Goal: Navigation & Orientation: Find specific page/section

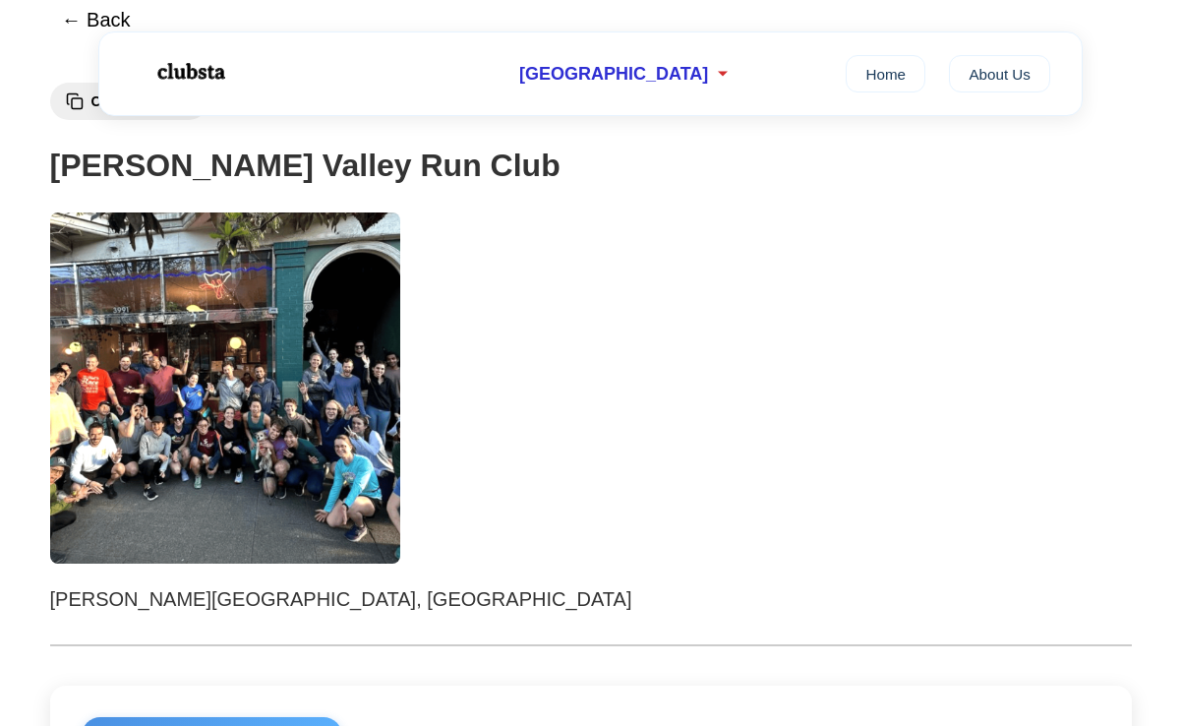
scroll to position [163, 0]
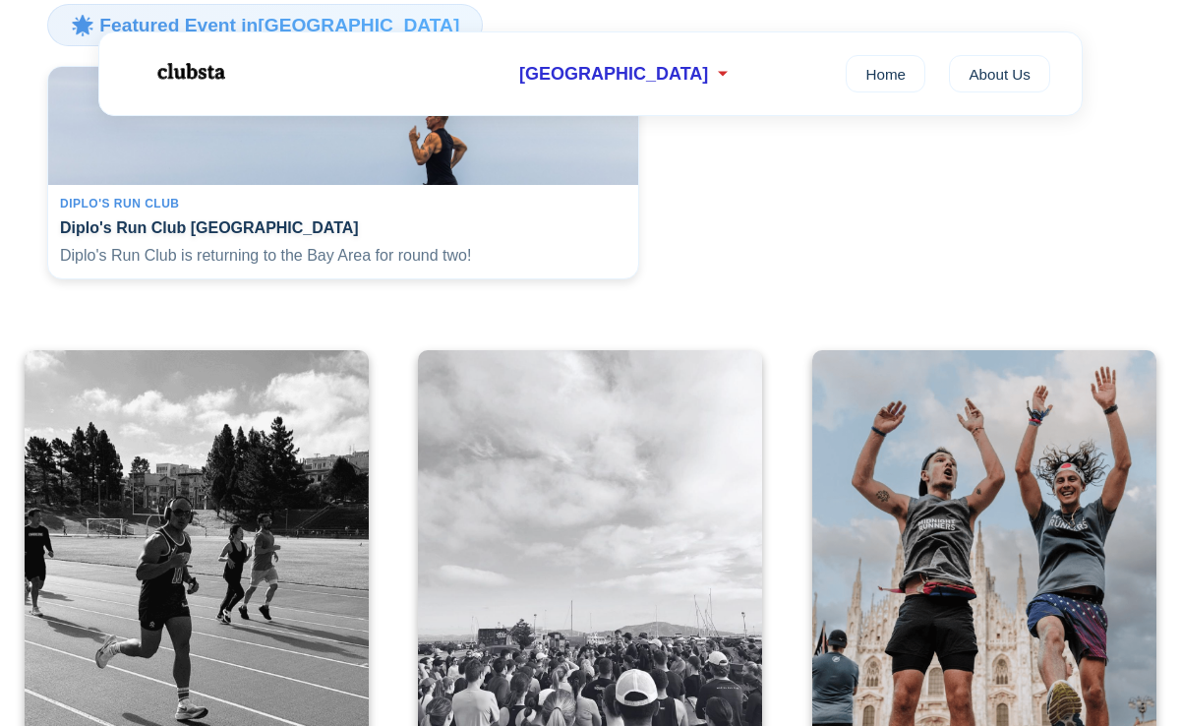
scroll to position [487, 0]
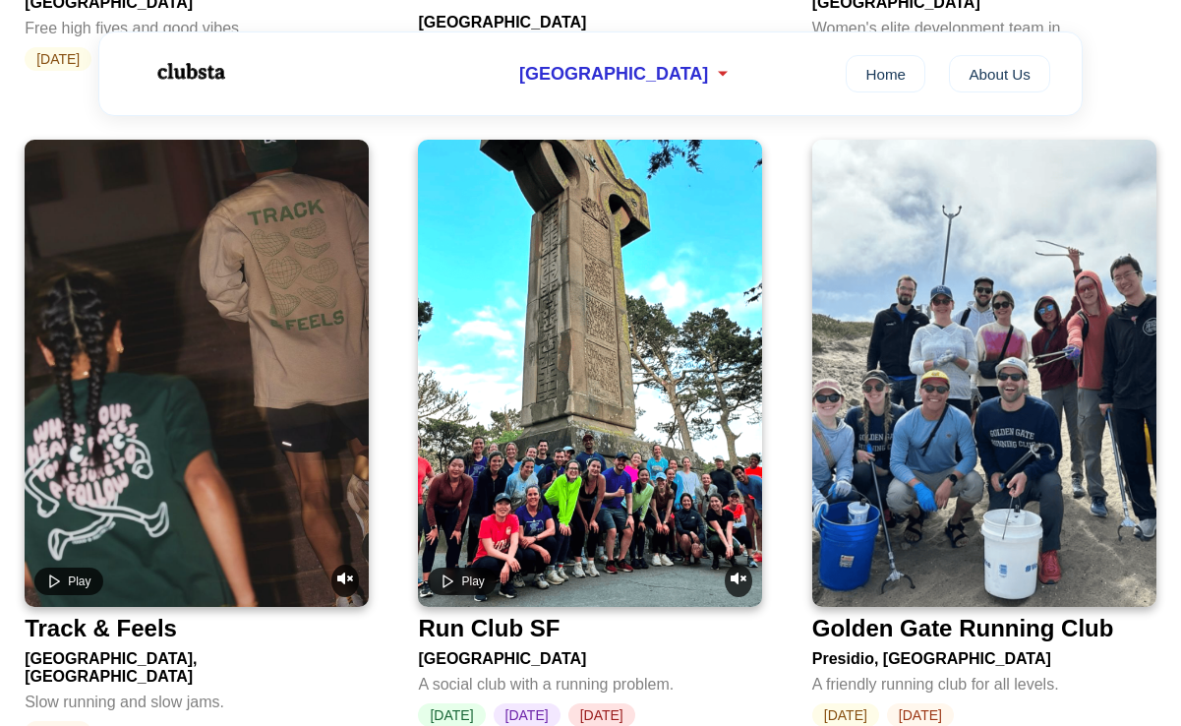
scroll to position [2417, 0]
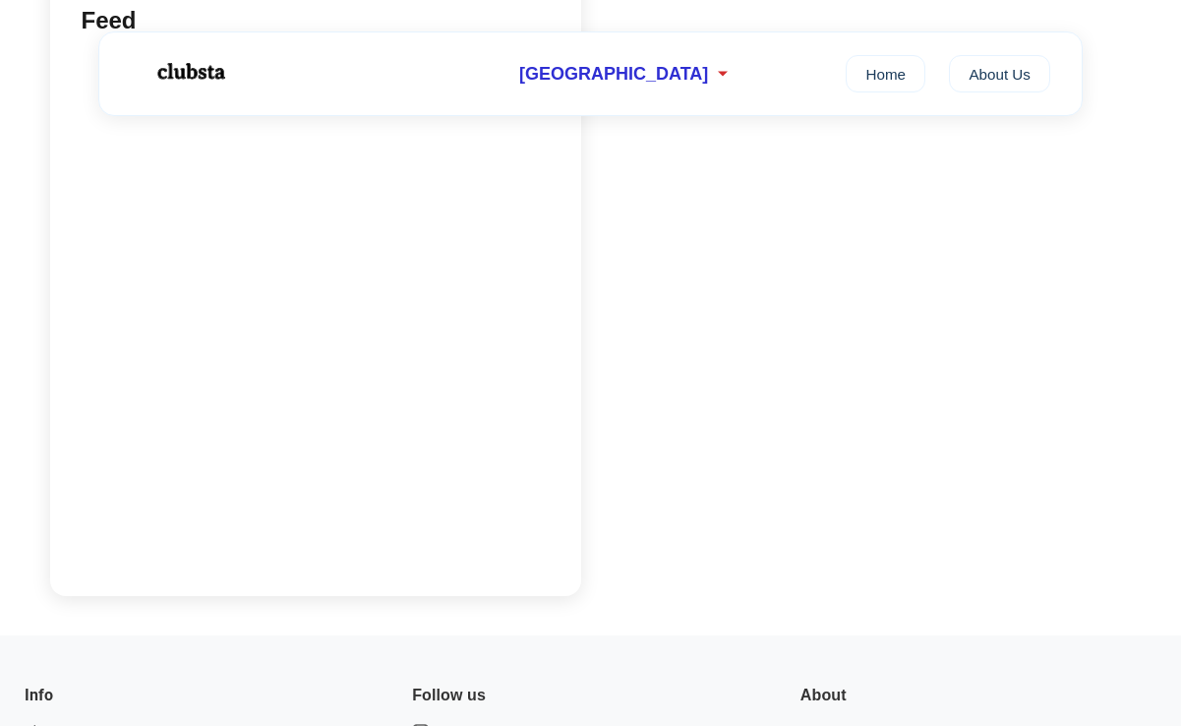
scroll to position [1401, 0]
